Goal: Task Accomplishment & Management: Use online tool/utility

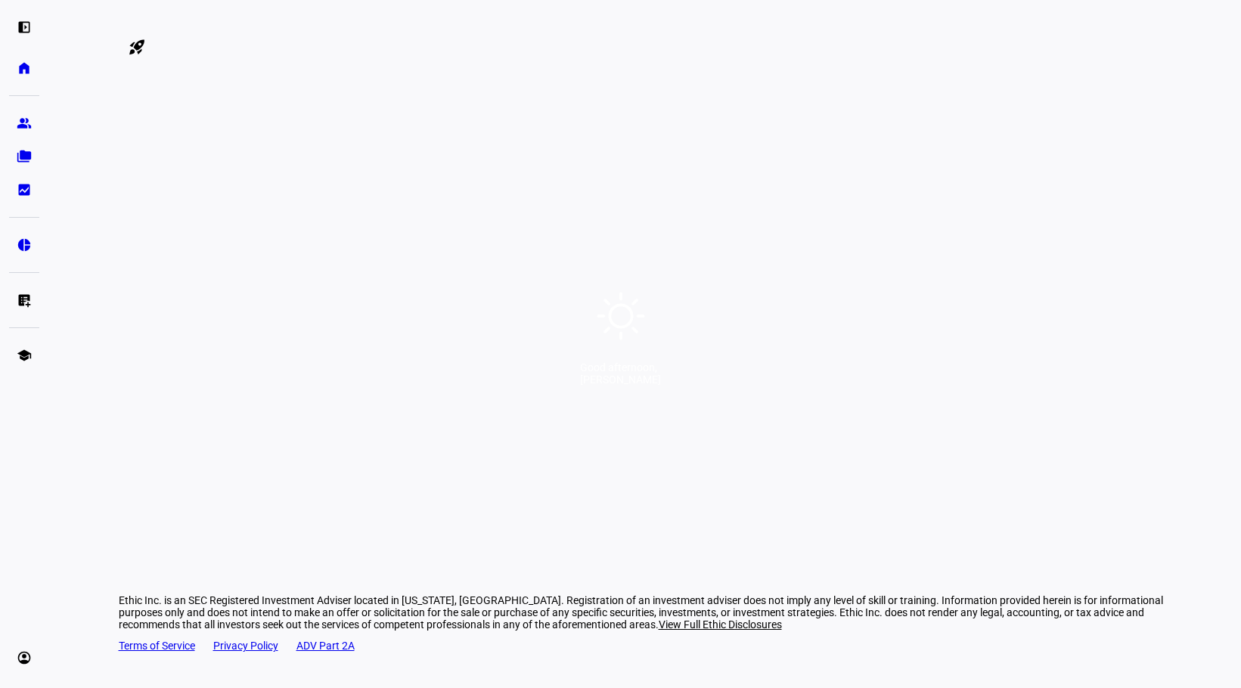
click at [973, 310] on div "Good afternoon, [PERSON_NAME]" at bounding box center [620, 344] width 1241 height 688
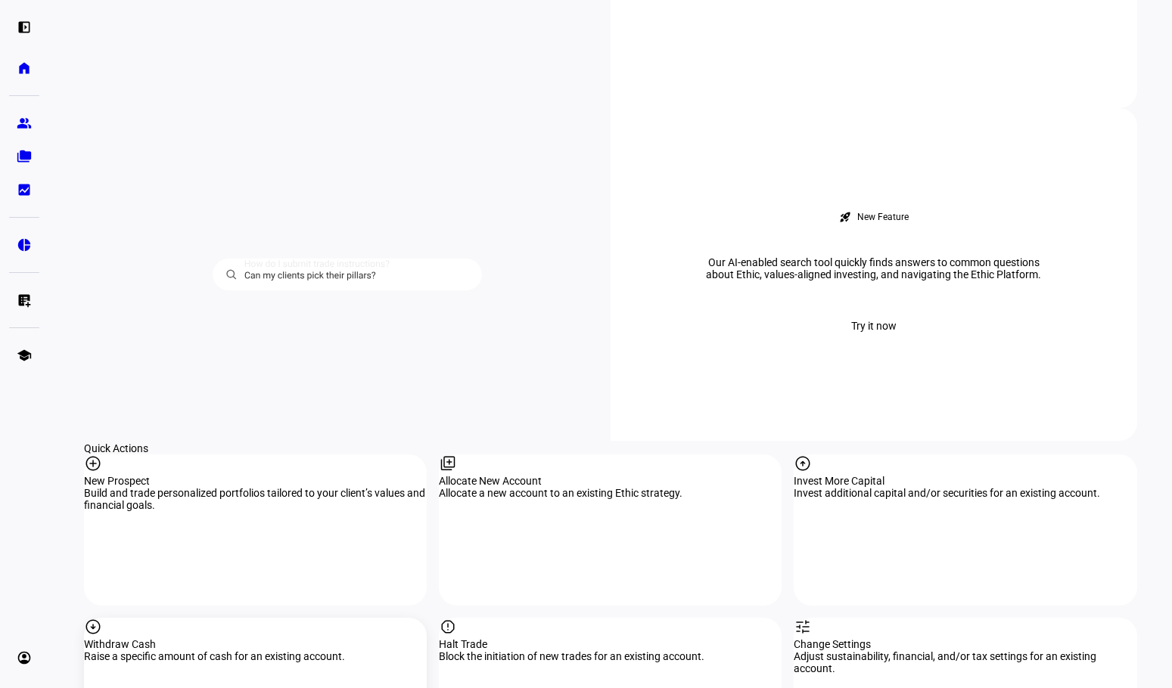
scroll to position [1286, 0]
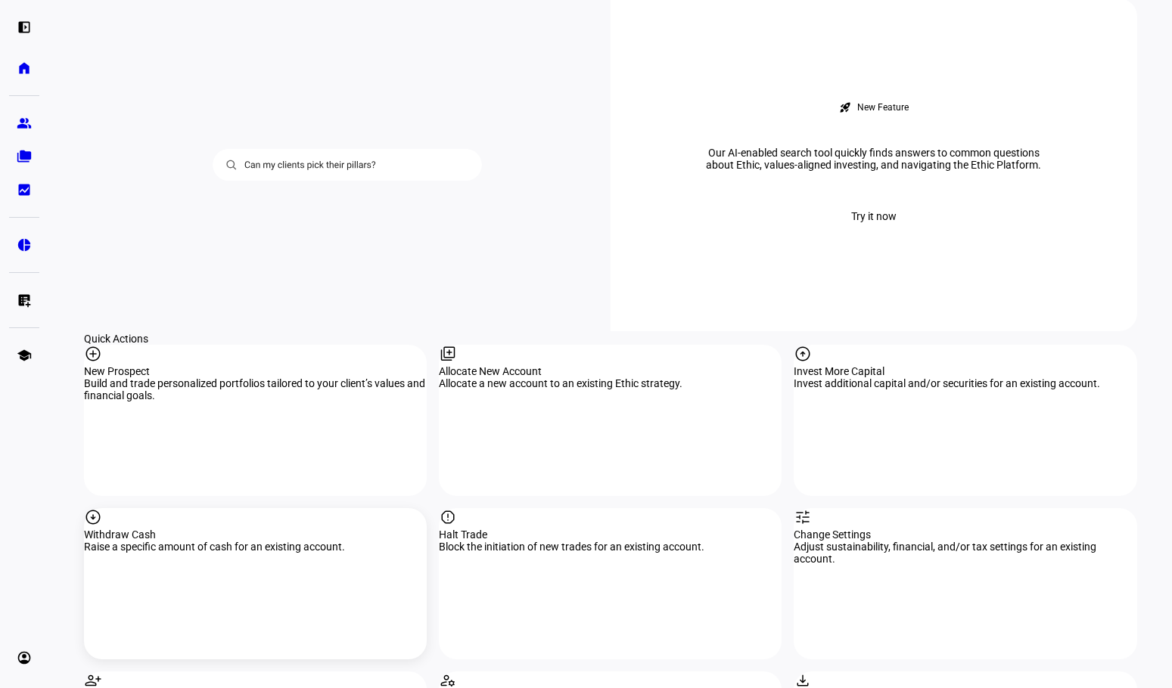
click at [160, 529] on div "Withdraw Cash" at bounding box center [255, 535] width 343 height 12
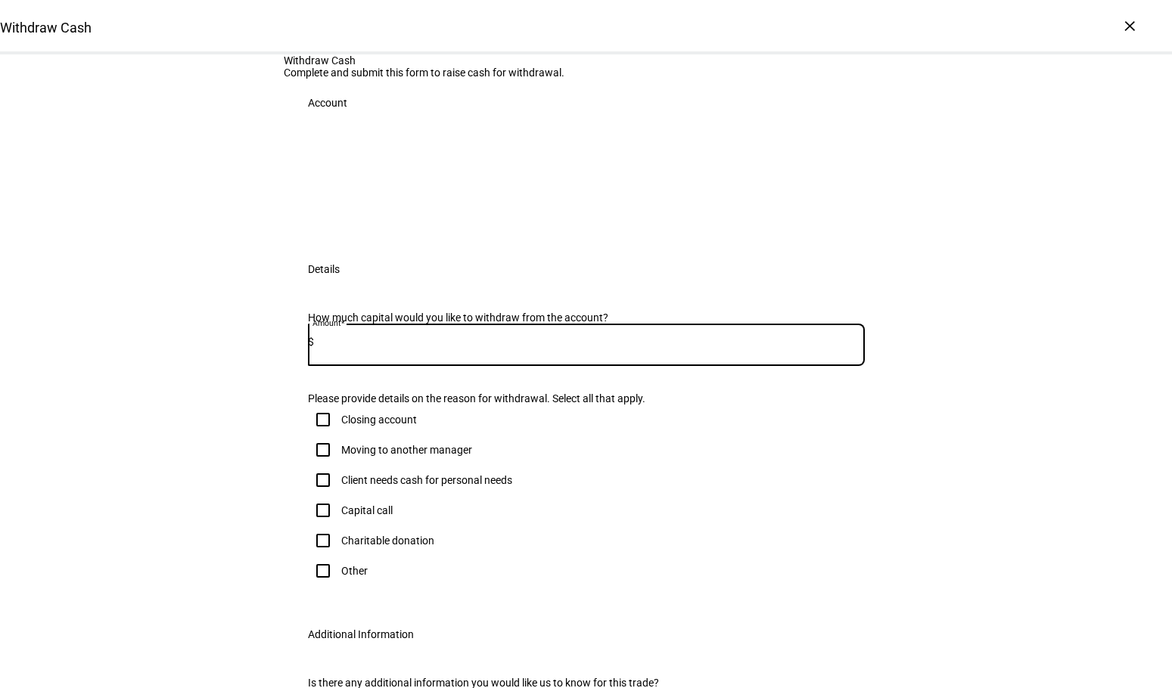
click at [388, 348] on input at bounding box center [589, 342] width 551 height 12
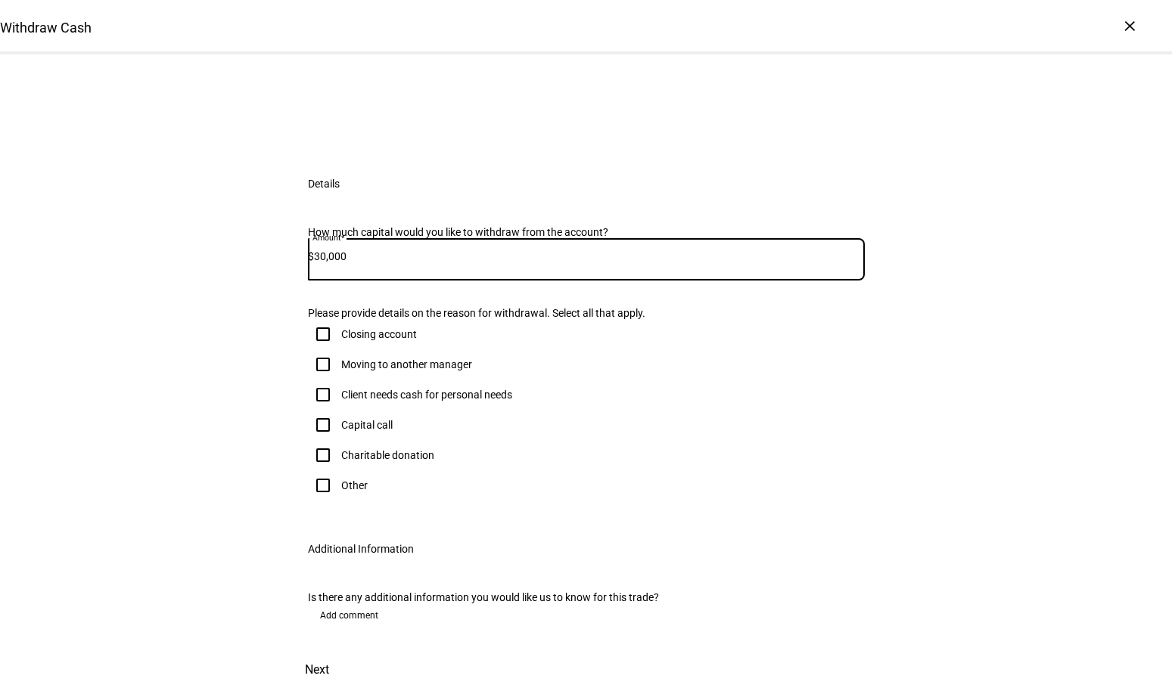
scroll to position [151, 0]
type input "30,000"
click at [318, 410] on input "Client needs cash for personal needs" at bounding box center [323, 395] width 30 height 30
checkbox input "true"
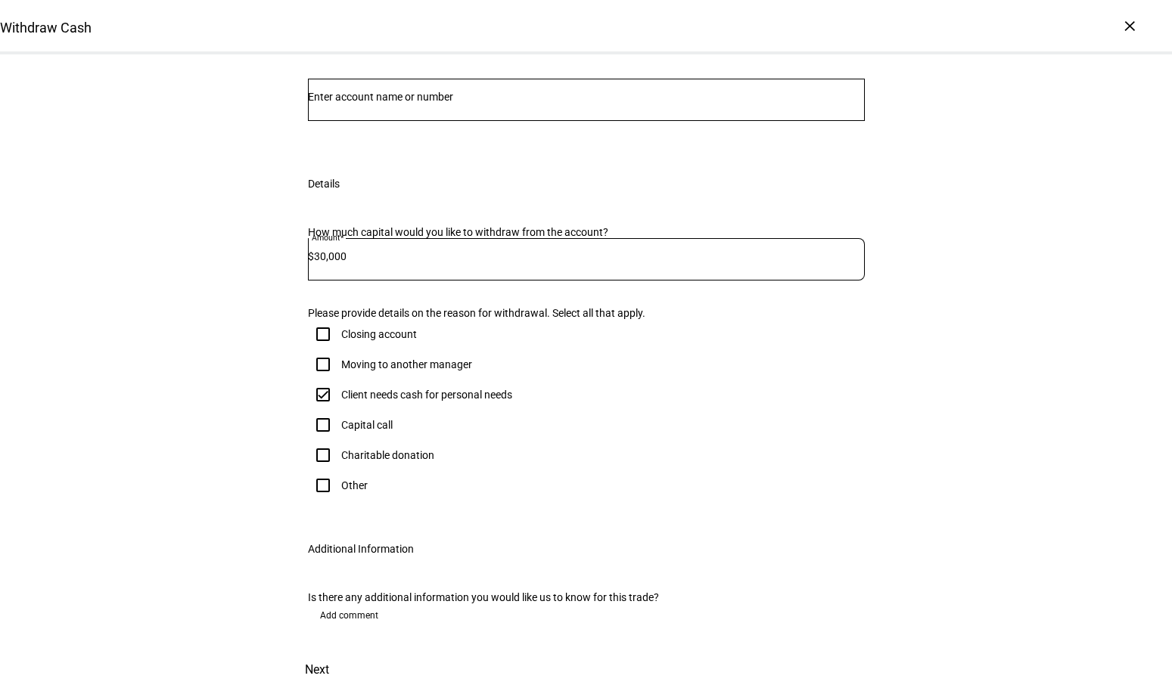
scroll to position [72, 0]
click at [484, 103] on input "Number" at bounding box center [586, 97] width 557 height 12
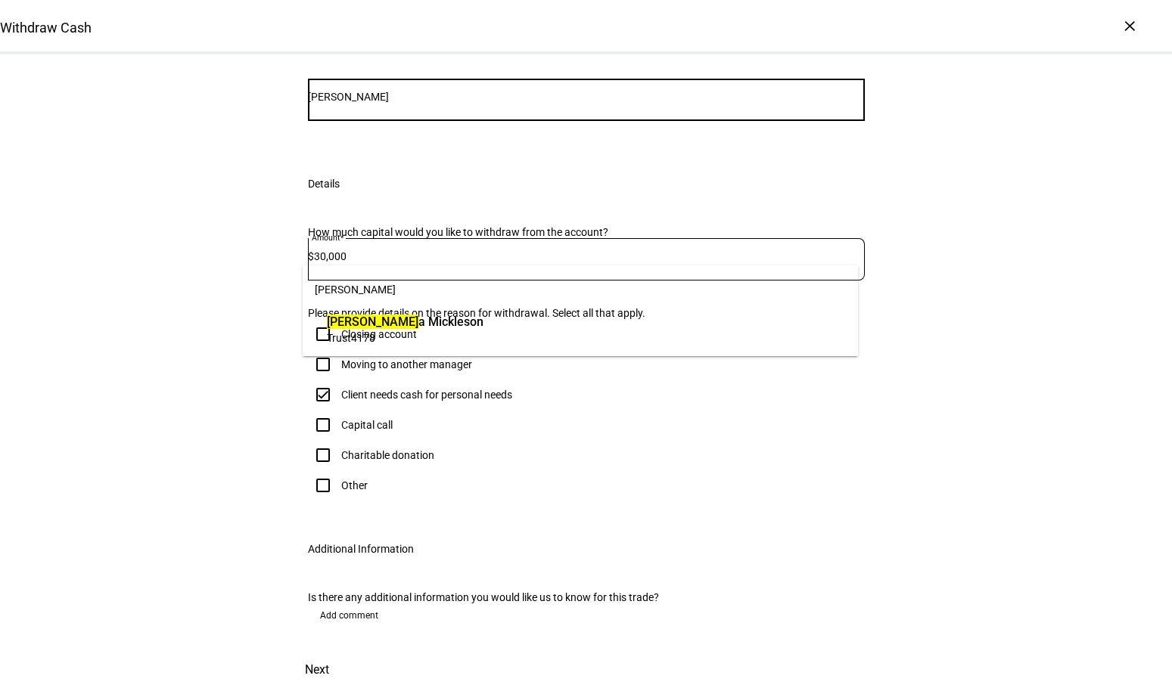
type input "[PERSON_NAME]"
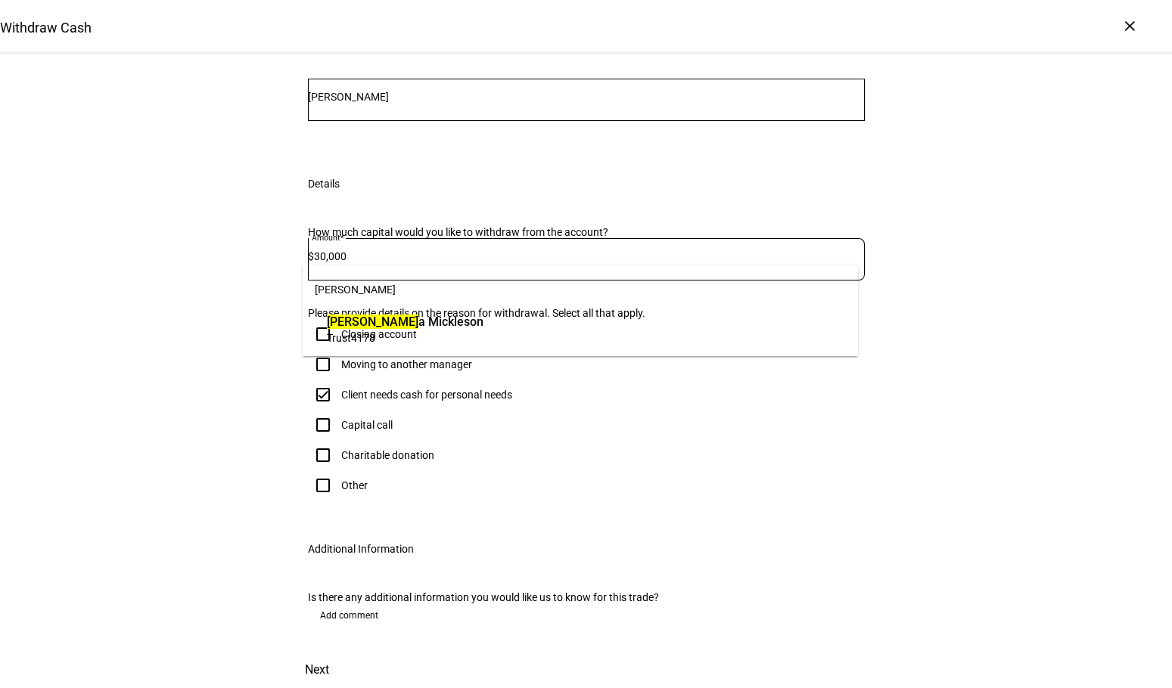
click at [399, 336] on span "Trust 4178" at bounding box center [405, 338] width 157 height 14
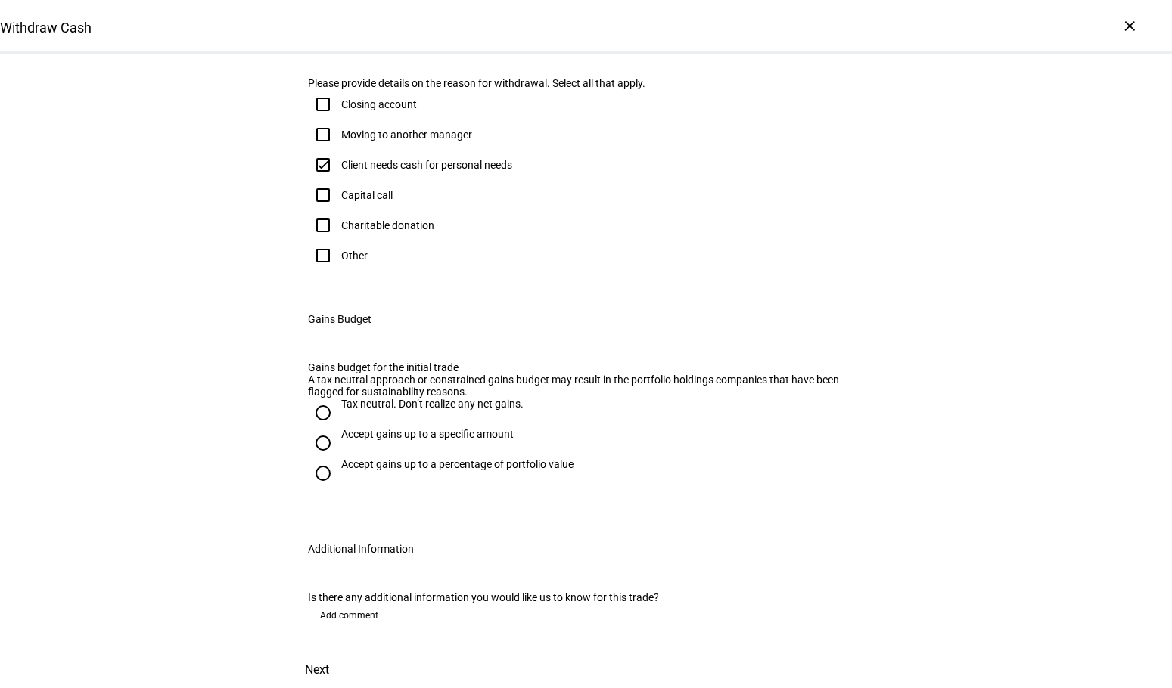
scroll to position [677, 0]
click at [321, 398] on input "Tax neutral. Don’t realize any net gains." at bounding box center [323, 413] width 30 height 30
radio input "true"
click at [329, 652] on span "Next" at bounding box center [317, 670] width 24 height 36
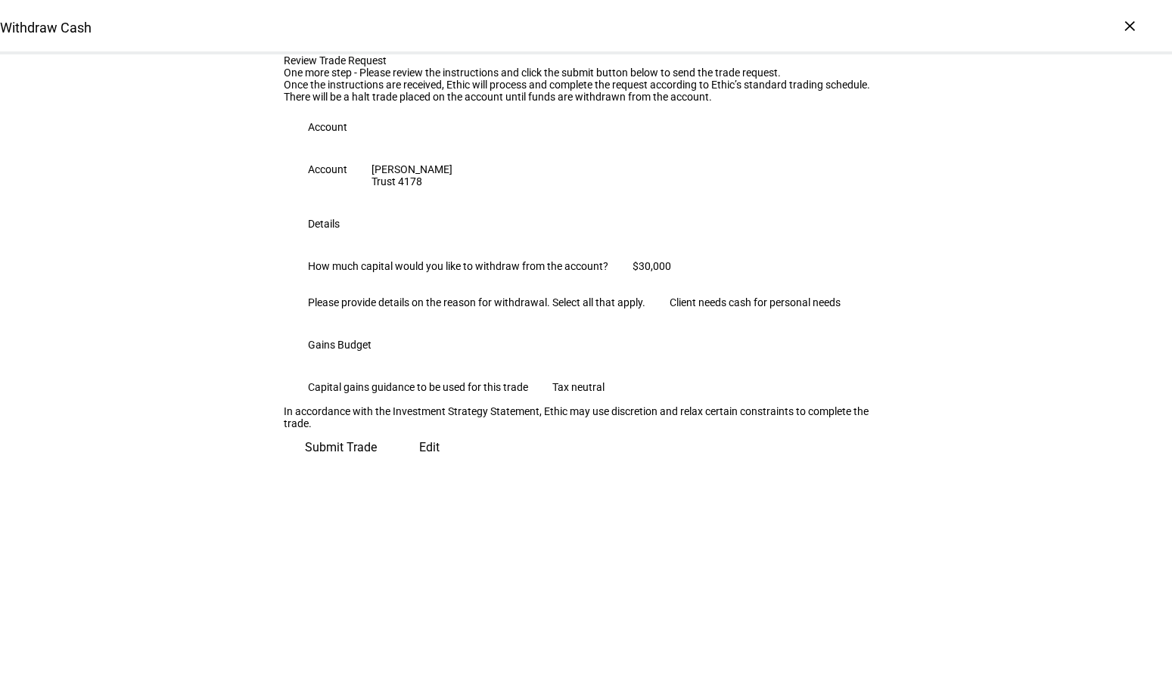
scroll to position [154, 0]
click at [377, 466] on span "Submit Trade" at bounding box center [341, 448] width 72 height 36
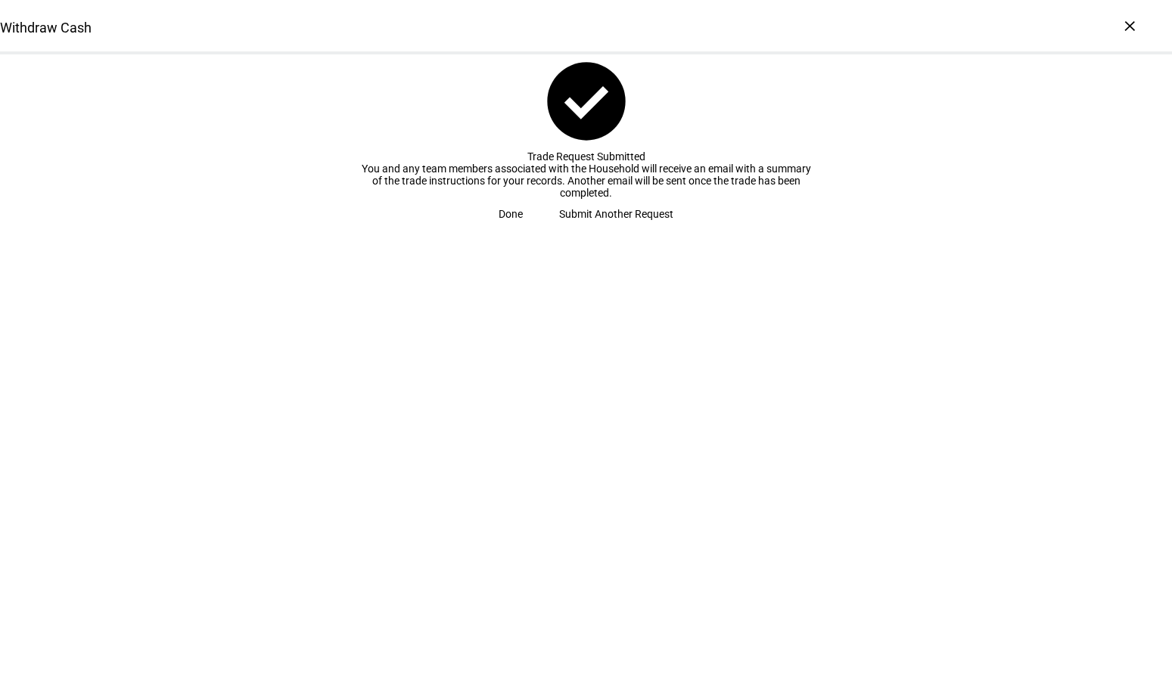
click at [523, 229] on span "Done" at bounding box center [510, 214] width 24 height 30
